Goal: Transaction & Acquisition: Purchase product/service

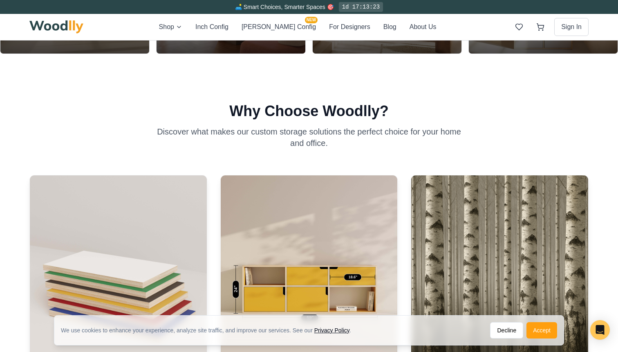
scroll to position [477, 0]
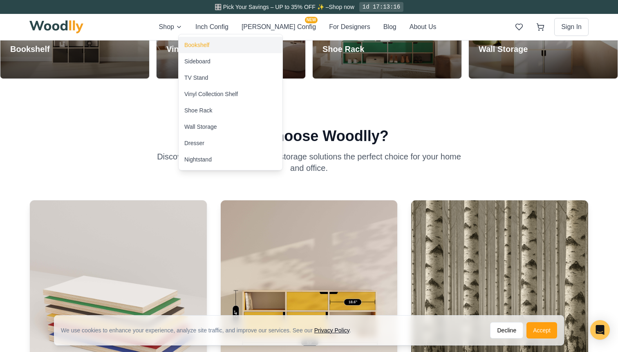
click at [198, 40] on div "Bookshelf" at bounding box center [230, 45] width 104 height 16
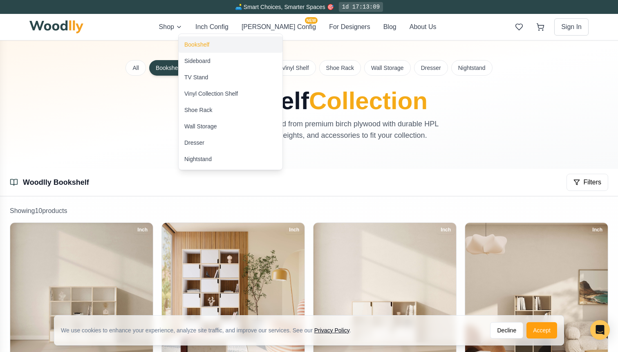
click at [202, 43] on div "Bookshelf" at bounding box center [196, 44] width 25 height 8
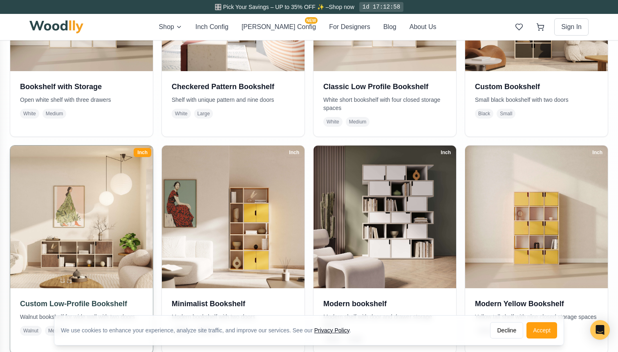
scroll to position [373, 0]
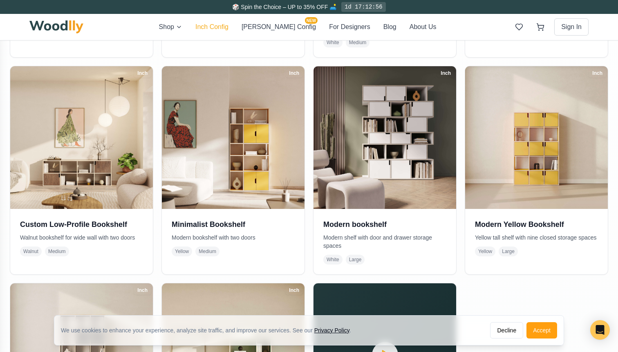
click at [228, 27] on button "Inch Config" at bounding box center [211, 27] width 33 height 10
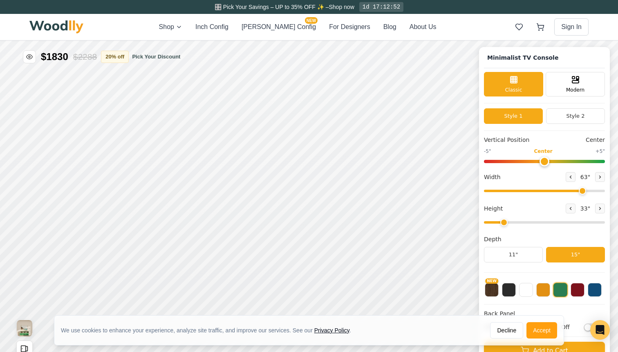
type input "63"
type input "2"
click at [329, 27] on button "For Designers" at bounding box center [349, 27] width 41 height 10
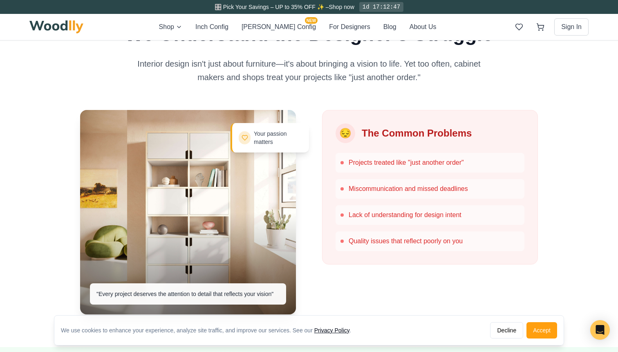
scroll to position [371, 0]
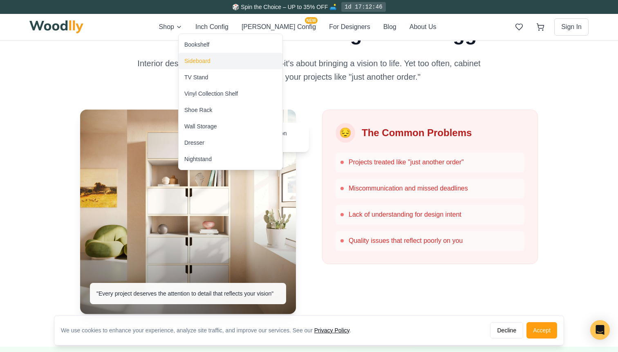
click at [202, 60] on div "Sideboard" at bounding box center [197, 61] width 26 height 8
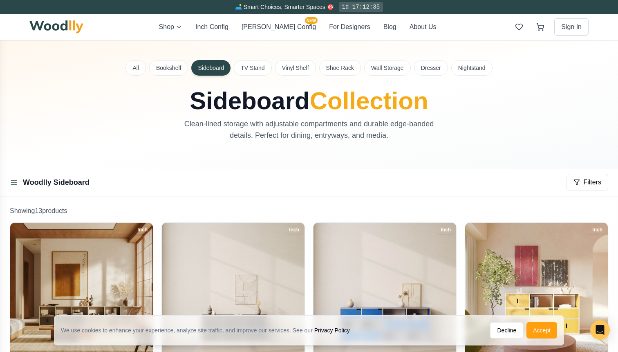
click at [212, 69] on button "Sideboard" at bounding box center [210, 68] width 39 height 16
click at [245, 67] on button "TV Stand" at bounding box center [253, 68] width 38 height 16
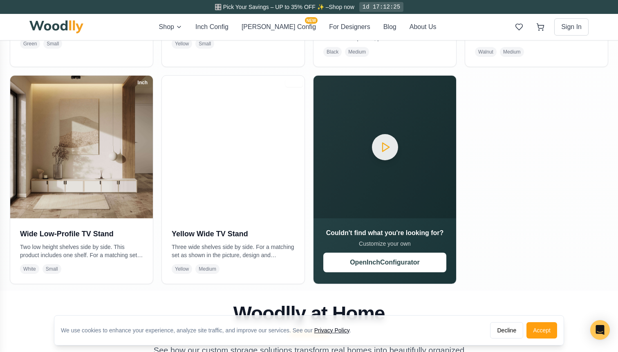
scroll to position [368, 0]
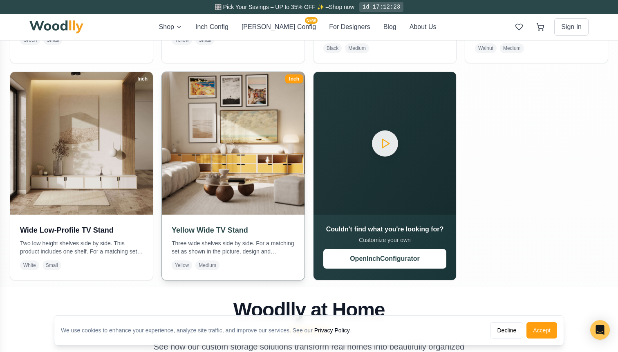
click at [225, 231] on h3 "Yellow Wide TV Stand" at bounding box center [233, 229] width 123 height 11
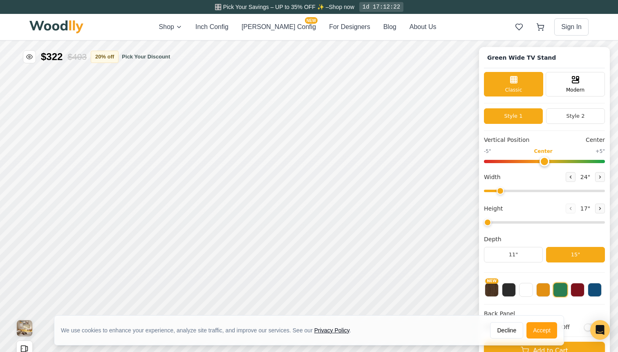
type input "63"
type input "2"
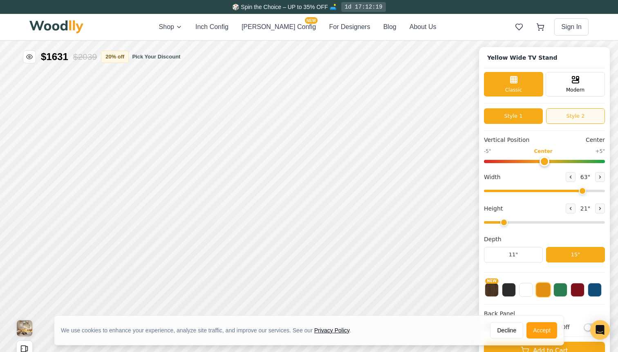
click at [567, 118] on button "Style 2" at bounding box center [575, 116] width 59 height 16
click at [519, 120] on button "Style 1" at bounding box center [513, 116] width 59 height 16
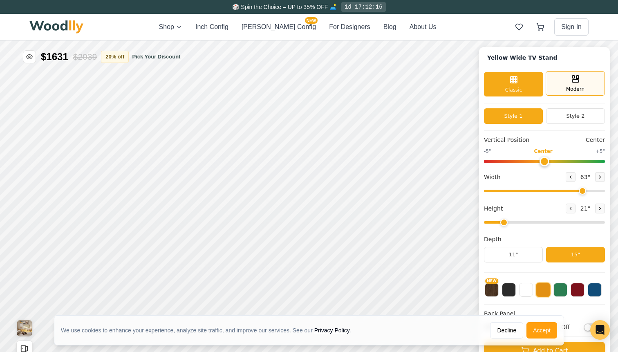
click at [575, 84] on div "Modern" at bounding box center [574, 83] width 59 height 25
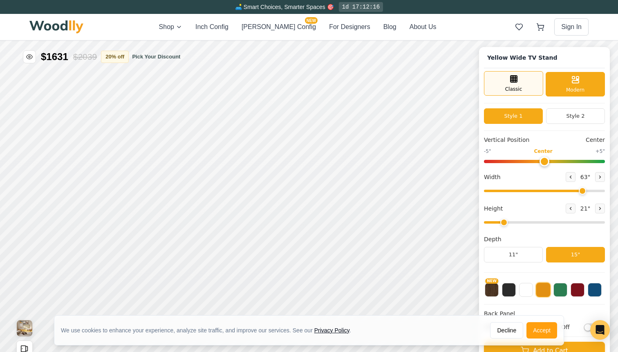
click at [521, 82] on div "Classic" at bounding box center [513, 83] width 59 height 25
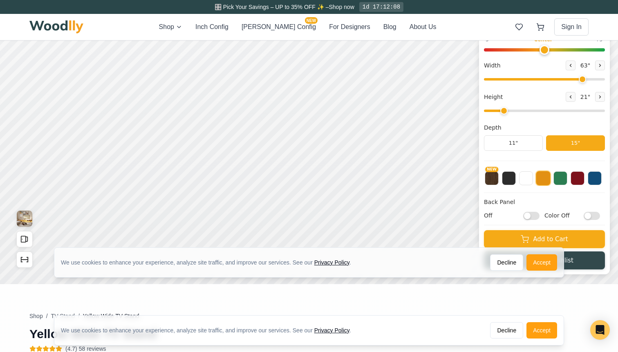
scroll to position [115, 0]
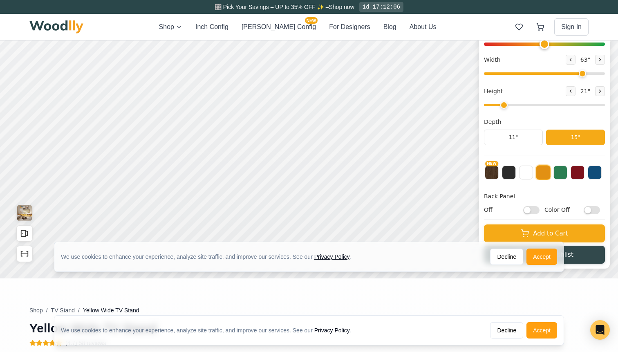
click at [586, 211] on input "Color Off" at bounding box center [591, 210] width 16 height 8
click at [586, 211] on input "Color On" at bounding box center [591, 210] width 16 height 8
click at [586, 211] on input "Color Off" at bounding box center [591, 210] width 16 height 8
click at [586, 211] on input "Color On" at bounding box center [591, 210] width 16 height 8
checkbox input "false"
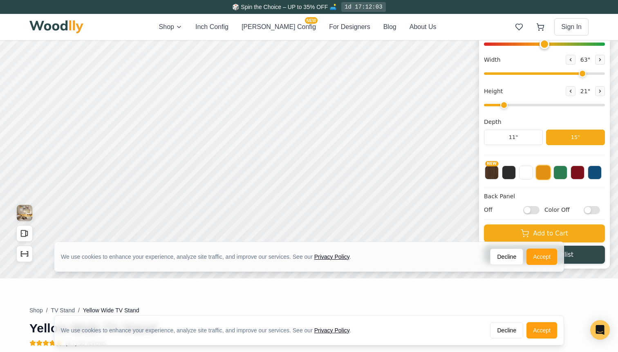
scroll to position [0, 0]
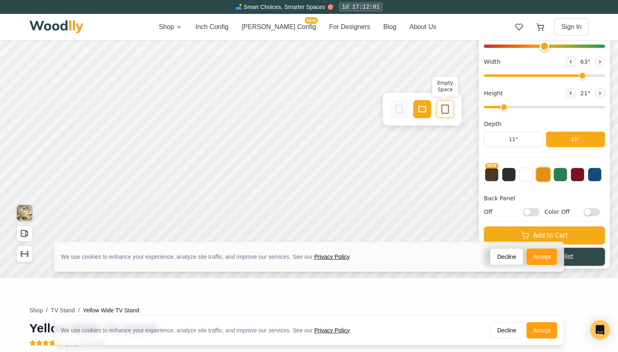
click at [448, 108] on rect at bounding box center [444, 109] width 7 height 8
click at [421, 111] on rect at bounding box center [422, 109] width 7 height 5
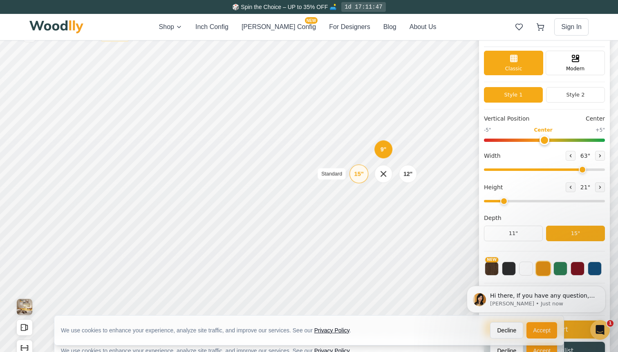
click at [362, 178] on div "15"" at bounding box center [358, 173] width 9 height 9
click at [110, 152] on div "9"" at bounding box center [110, 149] width 6 height 9
click at [127, 176] on div "12"" at bounding box center [125, 173] width 9 height 9
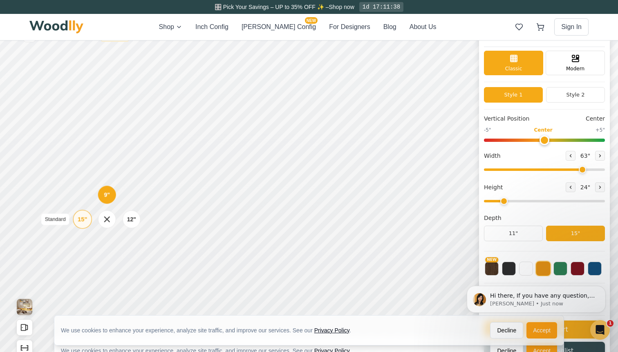
click at [81, 218] on div "15"" at bounding box center [82, 218] width 9 height 9
click at [138, 162] on div "12"" at bounding box center [138, 162] width 9 height 9
drag, startPoint x: 582, startPoint y: 188, endPoint x: 596, endPoint y: 169, distance: 23.9
drag, startPoint x: 584, startPoint y: 169, endPoint x: 617, endPoint y: 172, distance: 33.2
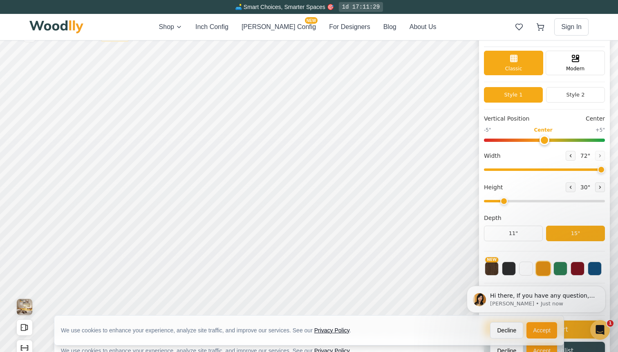
type input "72"
click at [604, 171] on input "range" at bounding box center [544, 169] width 121 height 2
type input "2"
drag, startPoint x: 505, startPoint y: 201, endPoint x: 502, endPoint y: 214, distance: 14.0
click at [502, 202] on input "range" at bounding box center [544, 201] width 121 height 2
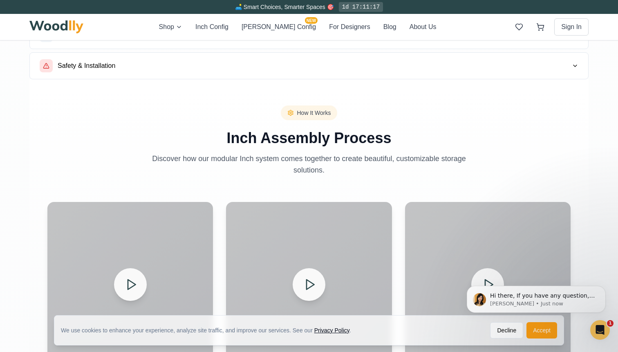
scroll to position [855, 0]
